Goal: Information Seeking & Learning: Learn about a topic

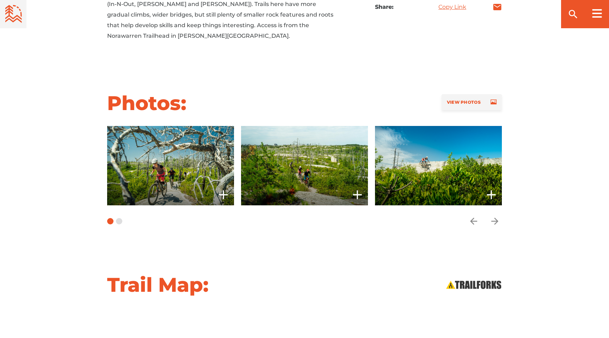
scroll to position [528, 0]
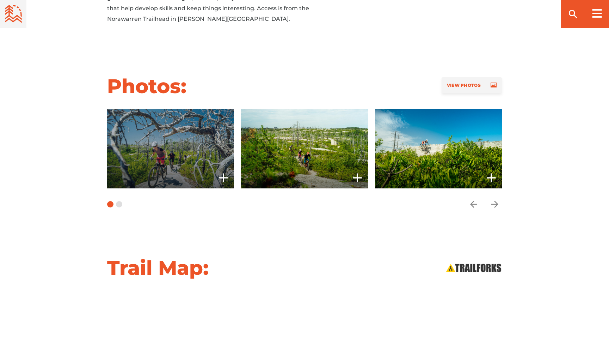
click at [181, 127] on span at bounding box center [170, 148] width 127 height 79
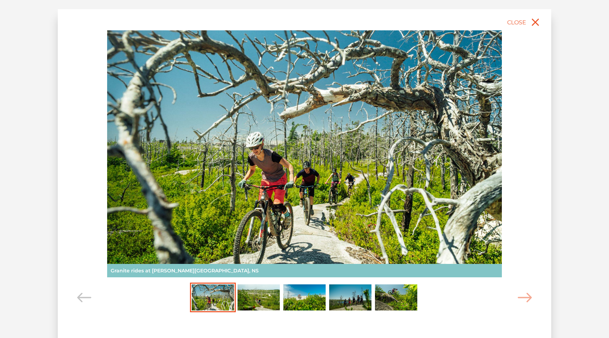
scroll to position [507, 0]
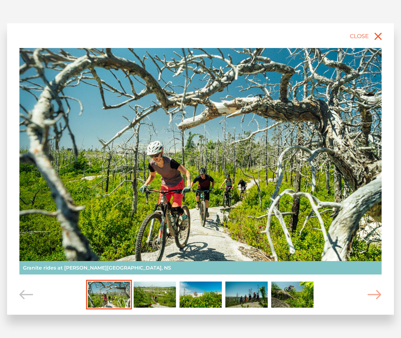
click at [158, 291] on img "Carousel Page 2" at bounding box center [155, 294] width 42 height 26
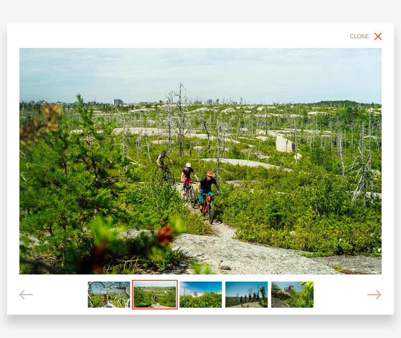
click at [204, 294] on img "Carousel Page 3" at bounding box center [200, 294] width 42 height 26
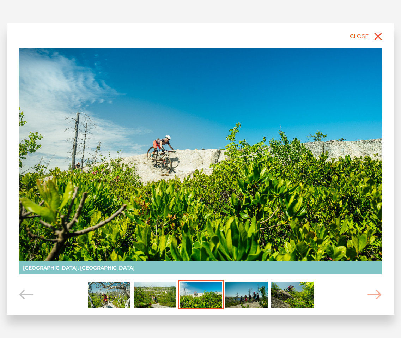
click at [103, 300] on img "Carousel Page 1" at bounding box center [109, 294] width 42 height 26
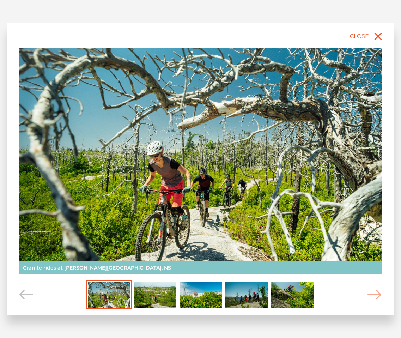
click at [230, 304] on img "Carousel Page 4" at bounding box center [246, 294] width 42 height 26
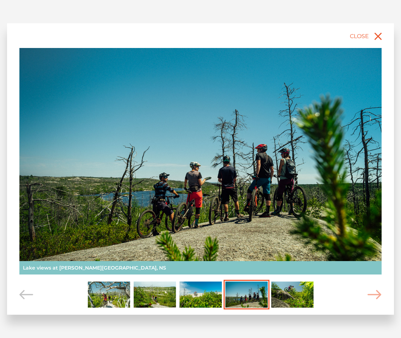
click at [217, 165] on img at bounding box center [200, 161] width 362 height 226
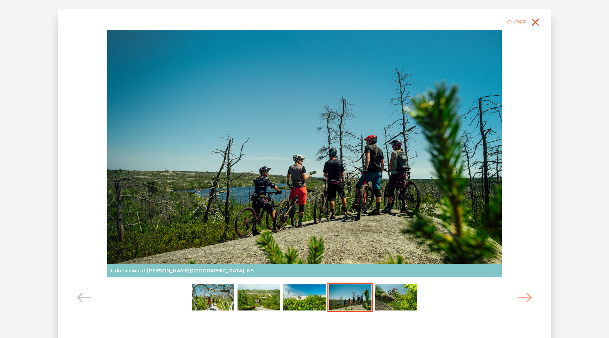
click at [387, 303] on img "Carousel Page 5" at bounding box center [396, 297] width 42 height 26
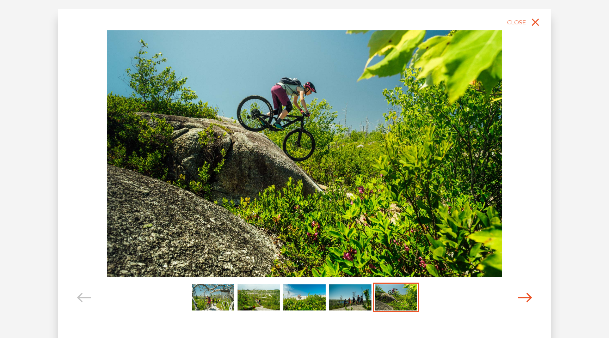
click at [523, 295] on icon "Carousel Navigation" at bounding box center [525, 298] width 14 height 10
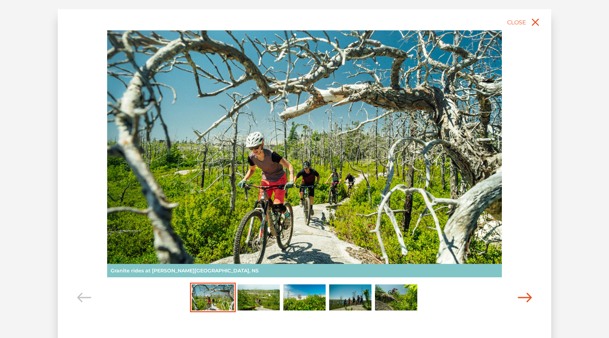
click at [523, 295] on icon "Carousel Navigation" at bounding box center [525, 298] width 14 height 10
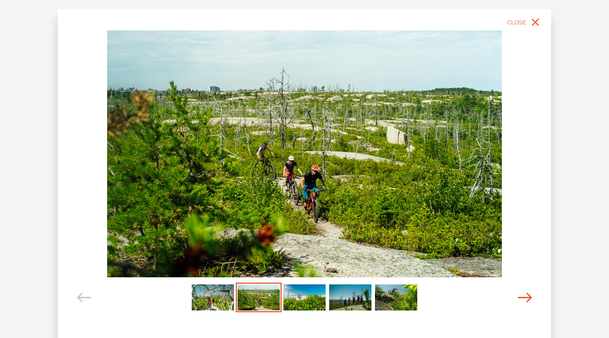
click at [523, 295] on icon "Carousel Navigation" at bounding box center [525, 298] width 14 height 10
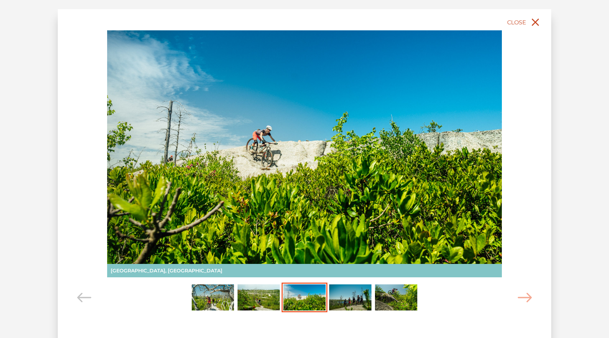
click at [533, 22] on icon "close" at bounding box center [535, 22] width 13 height 13
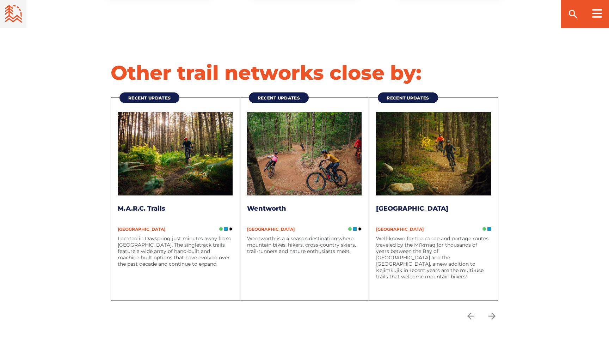
scroll to position [2090, 0]
